Goal: Find contact information

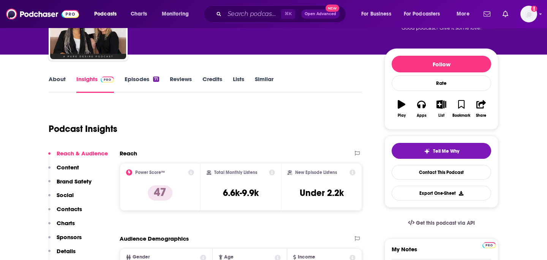
scroll to position [184, 0]
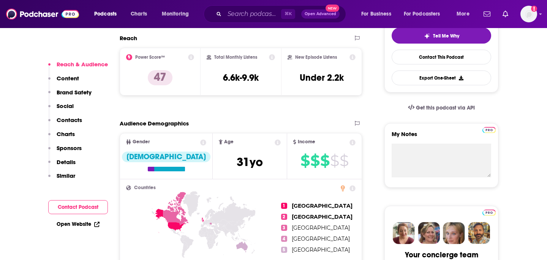
click at [65, 116] on button "Social" at bounding box center [60, 109] width 25 height 14
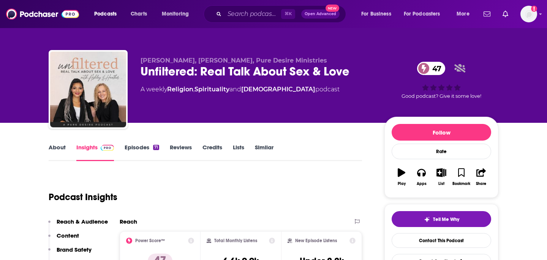
scroll to position [0, 0]
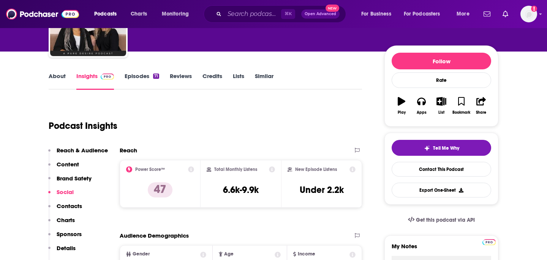
click at [71, 204] on p "Contacts" at bounding box center [69, 206] width 25 height 7
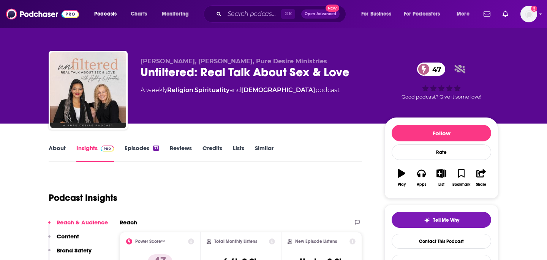
click at [290, 74] on div "Unfiltered: Real Talk About Sex & Love 47" at bounding box center [256, 72] width 232 height 15
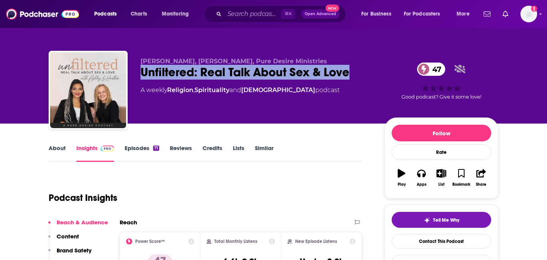
copy h2 "Unfiltered: Real Talk About Sex & Love"
drag, startPoint x: 353, startPoint y: 72, endPoint x: 138, endPoint y: 72, distance: 215.2
click at [139, 72] on div "Ashley Jameson, Heather Kolb, Pure Desire Ministries Unfiltered: Real Talk Abou…" at bounding box center [273, 92] width 449 height 82
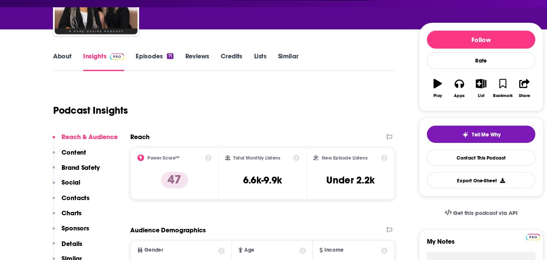
scroll to position [77, 0]
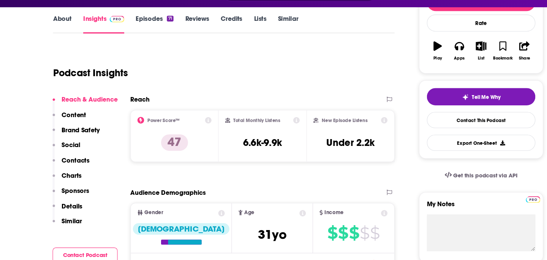
click at [75, 169] on p "Contacts" at bounding box center [69, 168] width 25 height 7
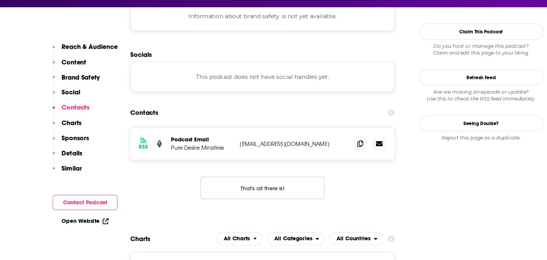
scroll to position [682, 0]
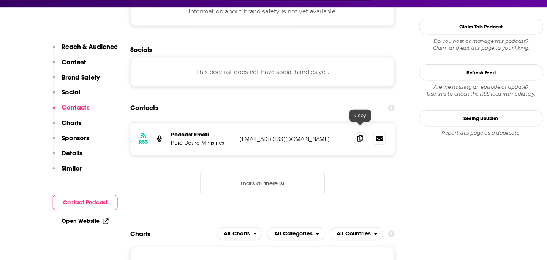
click at [328, 145] on icon at bounding box center [330, 148] width 5 height 6
